Goal: Transaction & Acquisition: Purchase product/service

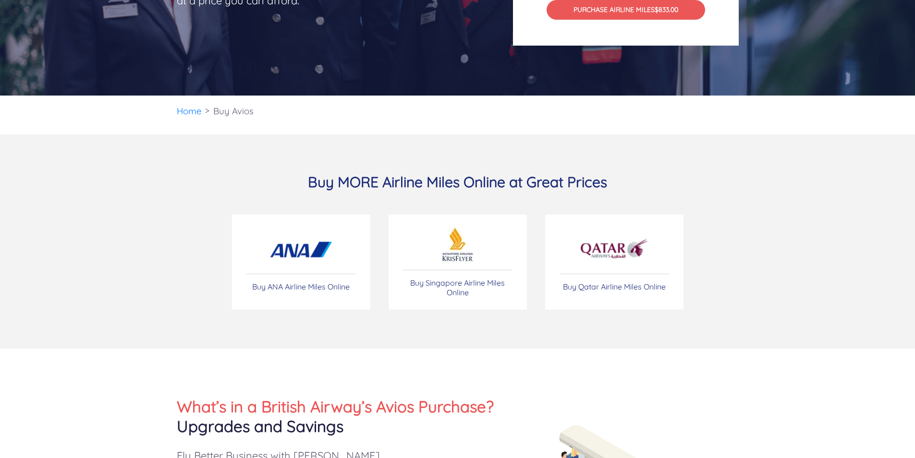
scroll to position [288, 0]
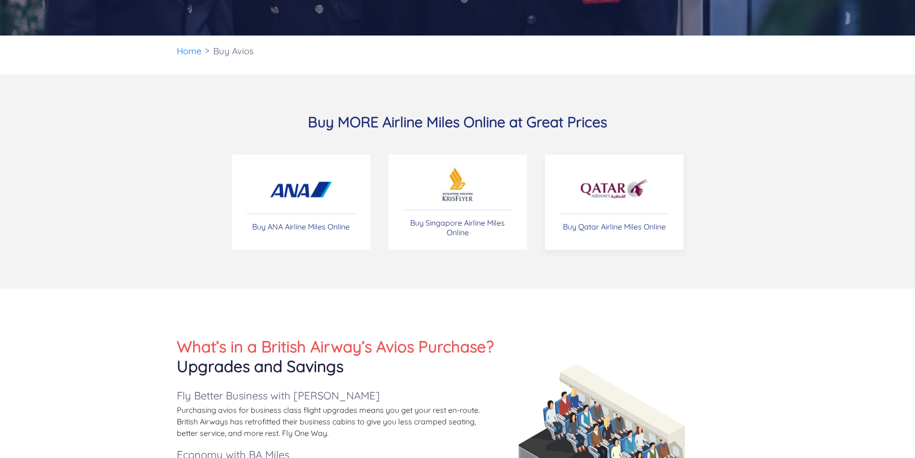
click at [600, 196] on img at bounding box center [614, 189] width 70 height 34
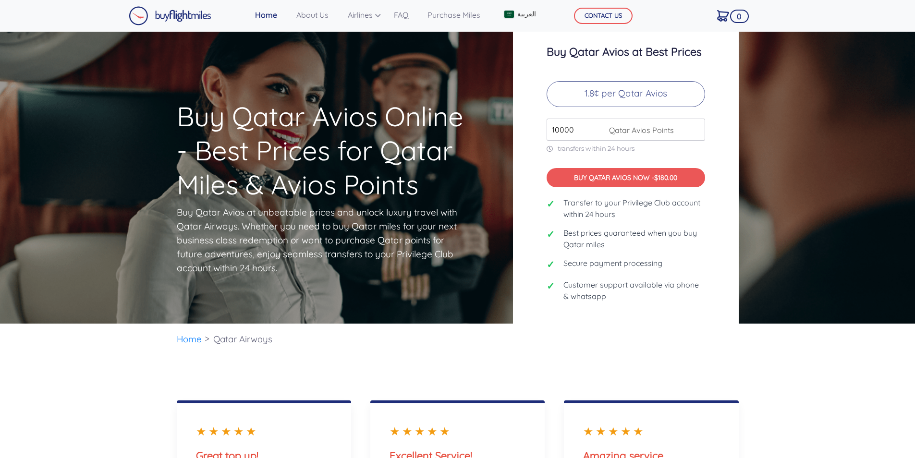
drag, startPoint x: 580, startPoint y: 132, endPoint x: 452, endPoint y: 134, distance: 127.8
click at [452, 134] on div "Buy Qatar Avios Online - Best Prices for Qatar Miles & Avios Points Buy Qatar A…" at bounding box center [458, 178] width 576 height 313
type input "90000"
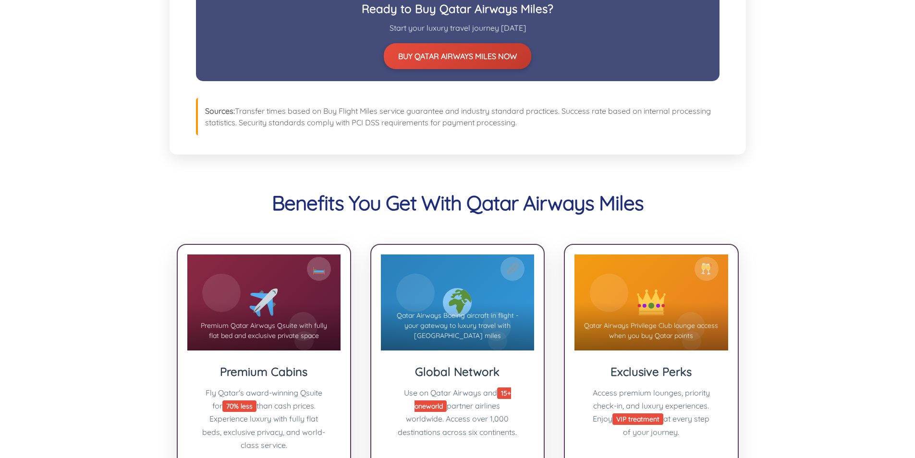
scroll to position [1153, 0]
